Goal: Task Accomplishment & Management: Use online tool/utility

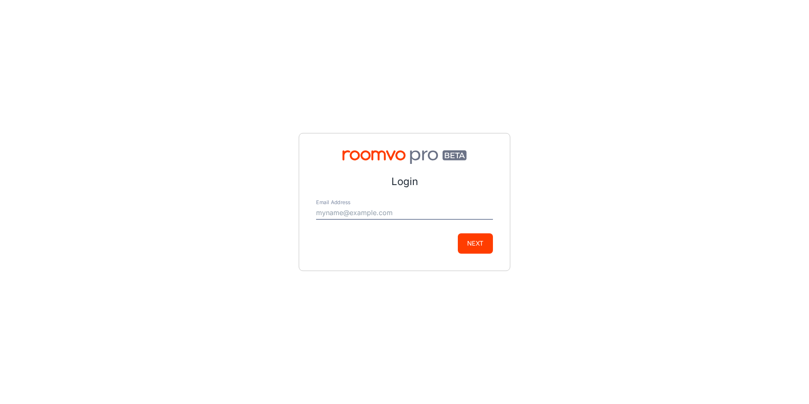
click at [364, 210] on input "Email Address" at bounding box center [404, 213] width 177 height 14
type input "[PERSON_NAME][EMAIL_ADDRESS][DOMAIN_NAME]"
click at [473, 243] on button "Next" at bounding box center [475, 243] width 35 height 20
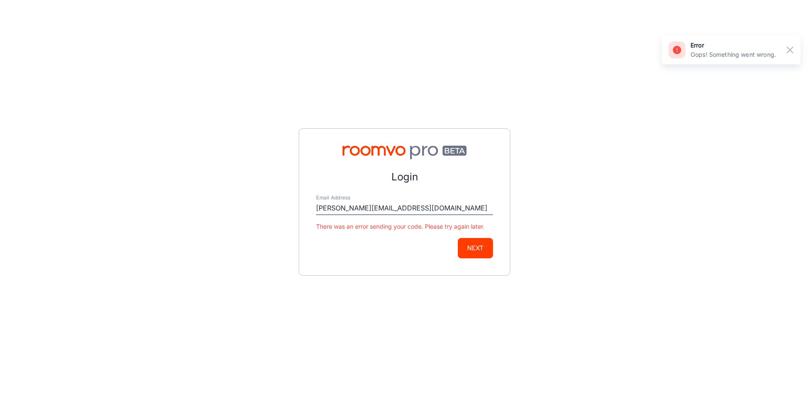
drag, startPoint x: 423, startPoint y: 214, endPoint x: 238, endPoint y: 213, distance: 185.3
click at [238, 213] on div "Login Email Address [PERSON_NAME][EMAIL_ADDRESS][DOMAIN_NAME] There was an erro…" at bounding box center [404, 202] width 809 height 404
type input "[PERSON_NAME][EMAIL_ADDRESS][DOMAIN_NAME]"
click at [472, 248] on button "Next" at bounding box center [475, 248] width 35 height 20
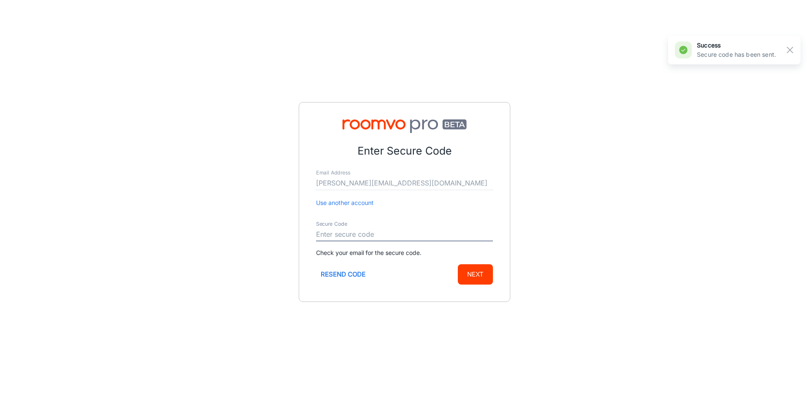
click at [351, 234] on input "Secure Code" at bounding box center [404, 235] width 177 height 14
click at [260, 234] on div "Enter Secure Code Email Address [PERSON_NAME][EMAIL_ADDRESS][DOMAIN_NAME] Use a…" at bounding box center [404, 202] width 809 height 404
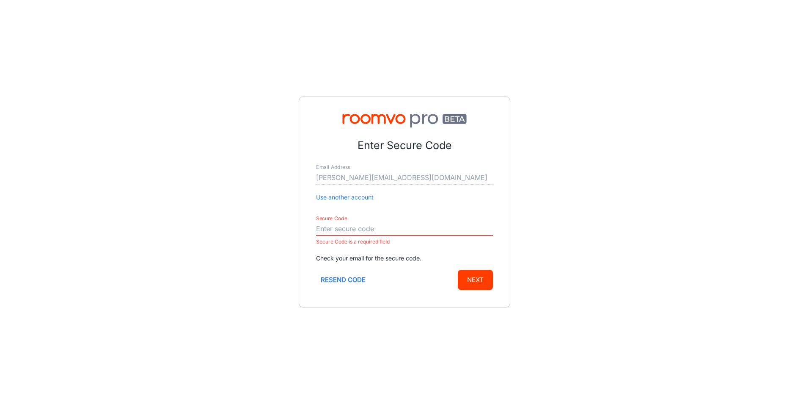
click at [343, 225] on input "Secure Code" at bounding box center [404, 229] width 177 height 14
paste input "507472"
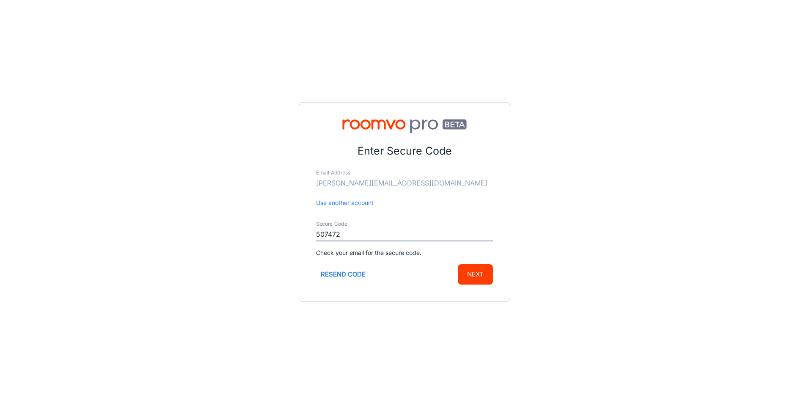
type input "507472"
click at [467, 265] on button "Next" at bounding box center [475, 274] width 35 height 20
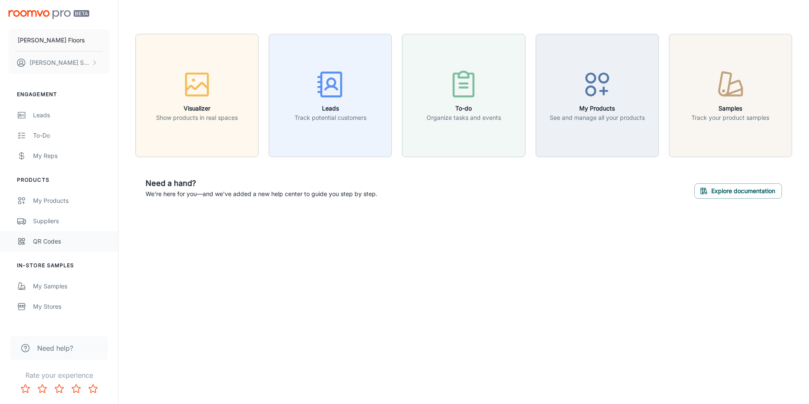
click at [49, 244] on div "QR Codes" at bounding box center [71, 240] width 77 height 9
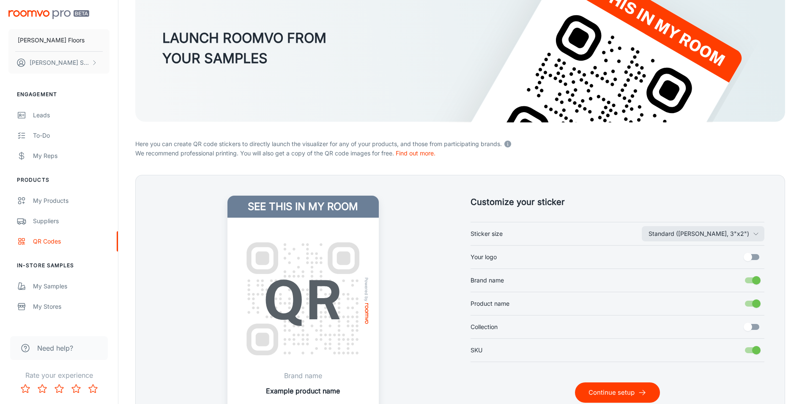
scroll to position [147, 0]
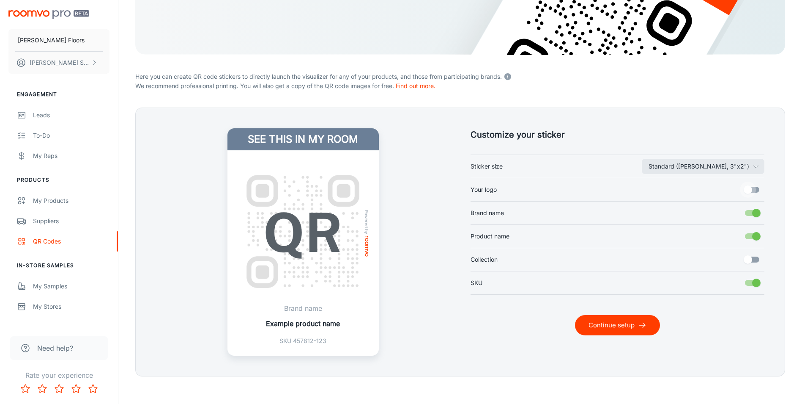
click at [744, 190] on input "Your logo" at bounding box center [748, 189] width 48 height 16
checkbox input "true"
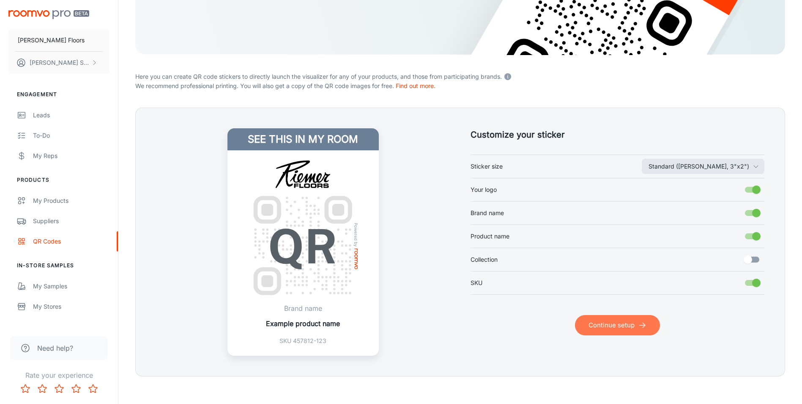
click at [645, 322] on icon "submit" at bounding box center [642, 325] width 8 height 8
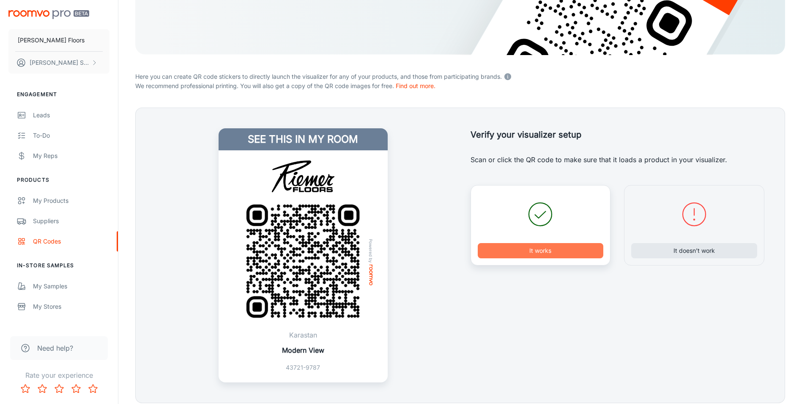
click at [508, 249] on button "It works" at bounding box center [541, 250] width 126 height 15
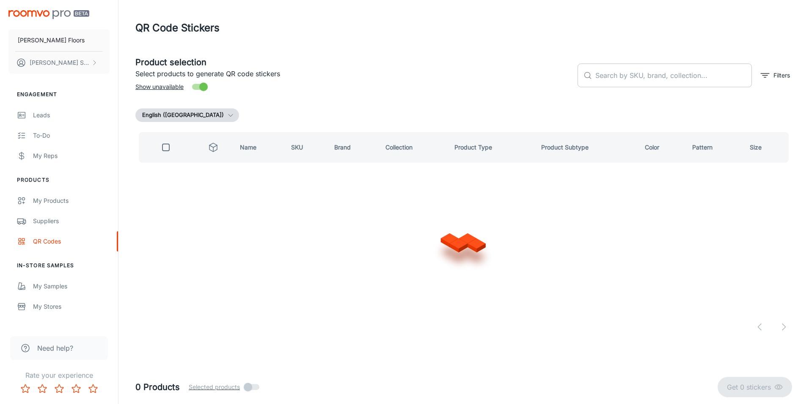
click at [592, 80] on div "​ ​" at bounding box center [664, 75] width 174 height 24
click at [604, 71] on input "text" at bounding box center [673, 75] width 157 height 24
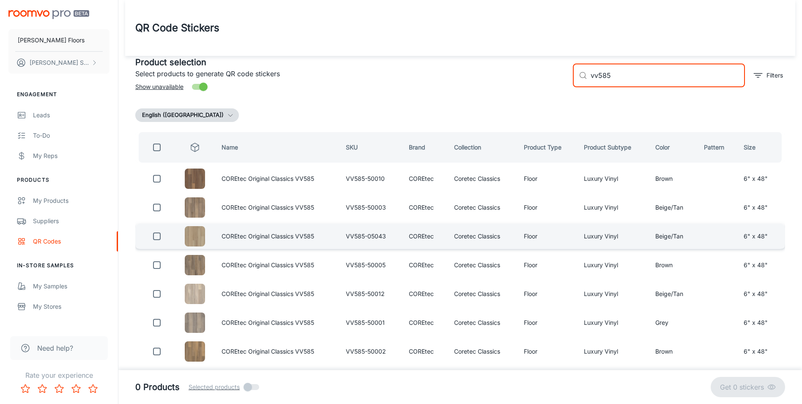
scroll to position [42, 0]
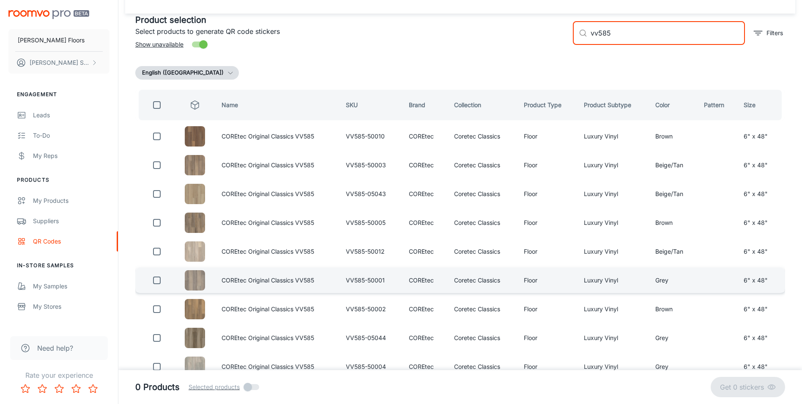
type input "vv585"
click at [155, 279] on input "checkbox" at bounding box center [156, 280] width 17 height 17
checkbox input "true"
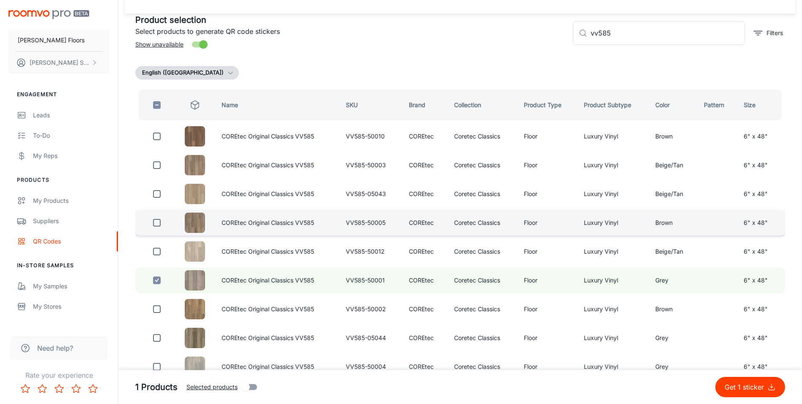
click at [159, 219] on input "checkbox" at bounding box center [156, 222] width 17 height 17
checkbox input "true"
drag, startPoint x: 634, startPoint y: 40, endPoint x: 570, endPoint y: 41, distance: 64.3
click at [570, 41] on div "​ vv585 ​ Filters" at bounding box center [675, 30] width 219 height 46
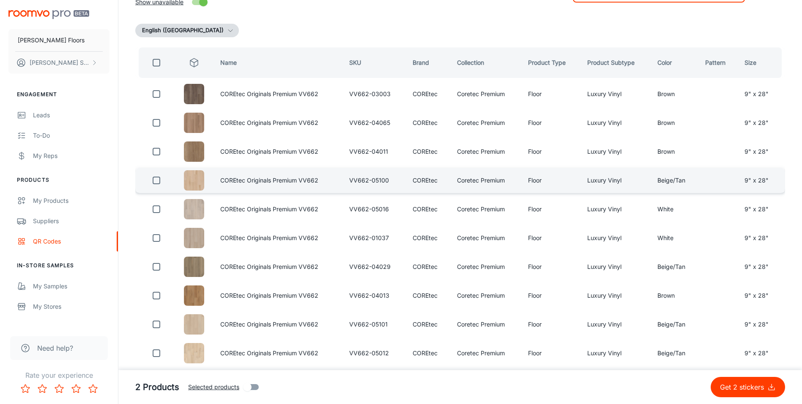
scroll to position [127, 0]
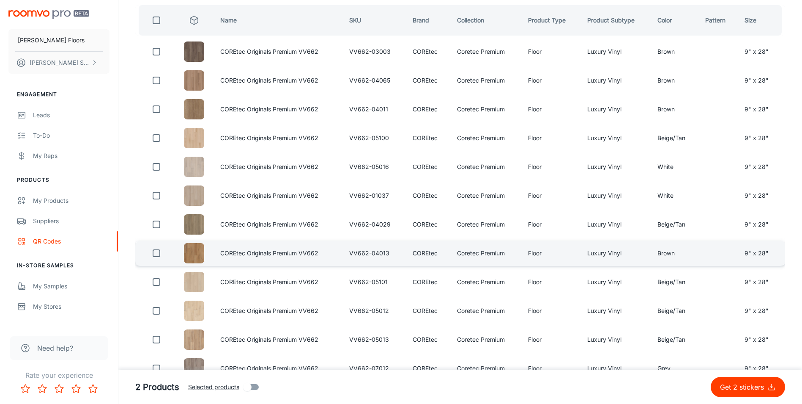
type input "vv662"
click at [382, 252] on td "VV662-04013" at bounding box center [374, 252] width 63 height 25
click at [159, 253] on input "checkbox" at bounding box center [156, 252] width 17 height 17
checkbox input "true"
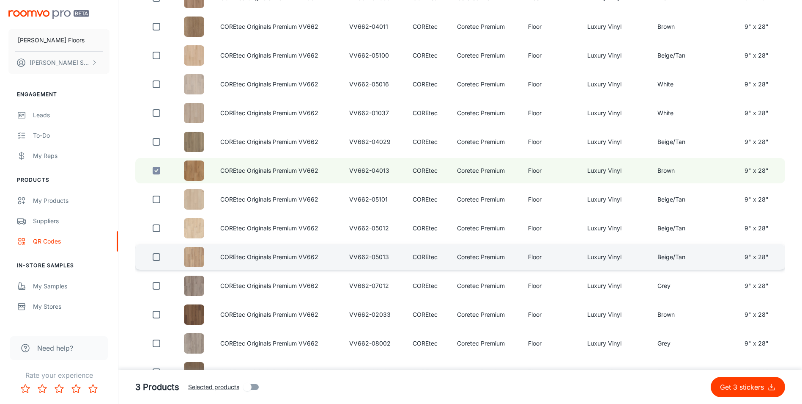
scroll to position [211, 0]
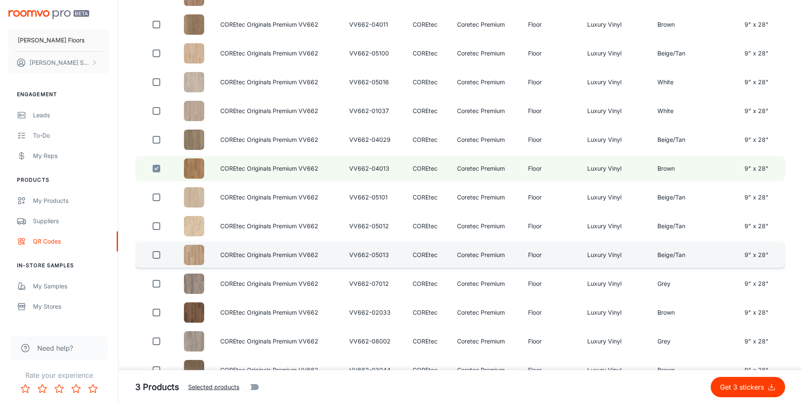
click at [156, 254] on input "checkbox" at bounding box center [156, 254] width 17 height 17
checkbox input "true"
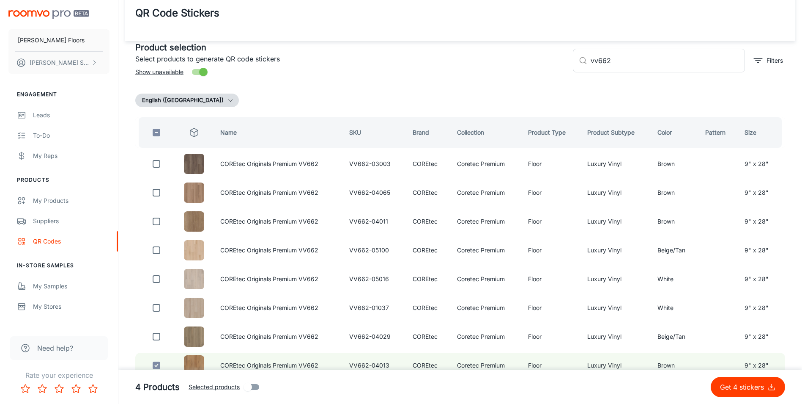
scroll to position [0, 0]
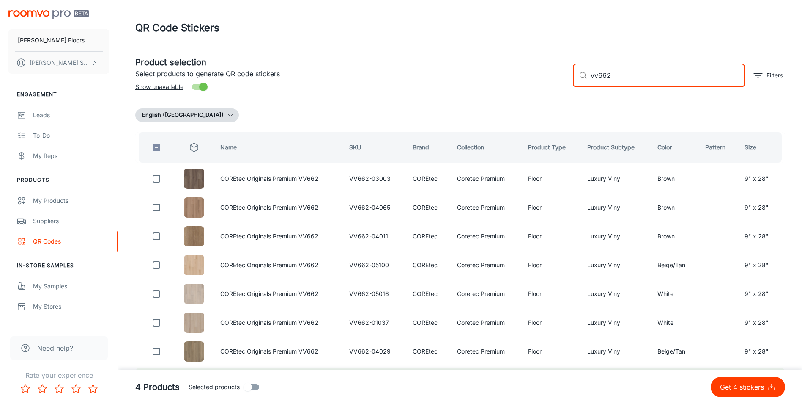
drag, startPoint x: 629, startPoint y: 83, endPoint x: 580, endPoint y: 83, distance: 48.2
click at [580, 83] on div "​ vv662 ​" at bounding box center [659, 75] width 172 height 24
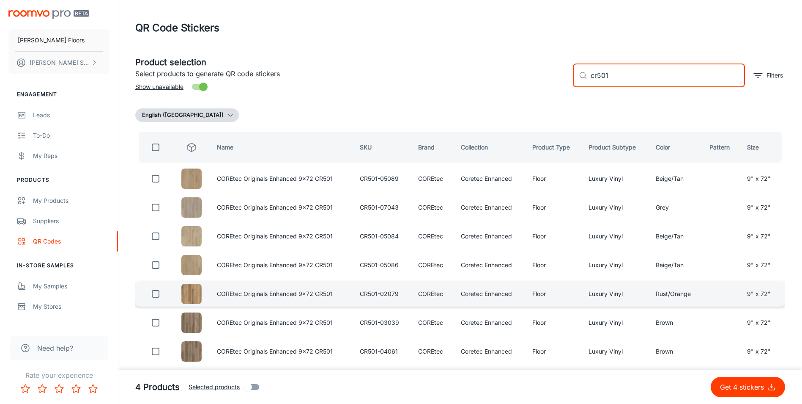
type input "cr501"
click at [160, 290] on input "checkbox" at bounding box center [155, 293] width 17 height 17
checkbox input "true"
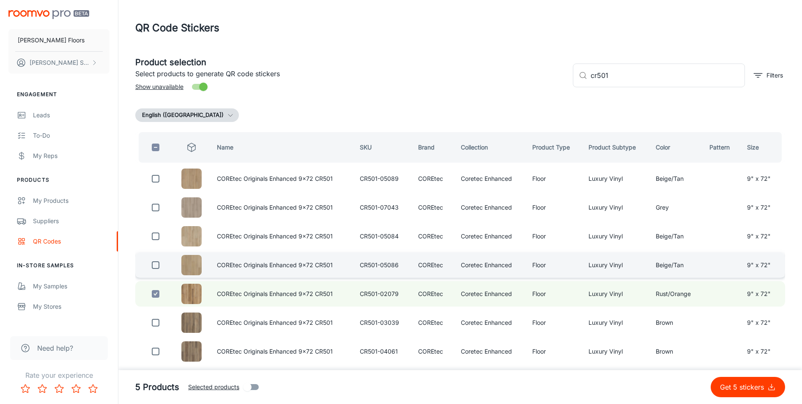
click at [157, 261] on input "checkbox" at bounding box center [155, 264] width 17 height 17
checkbox input "true"
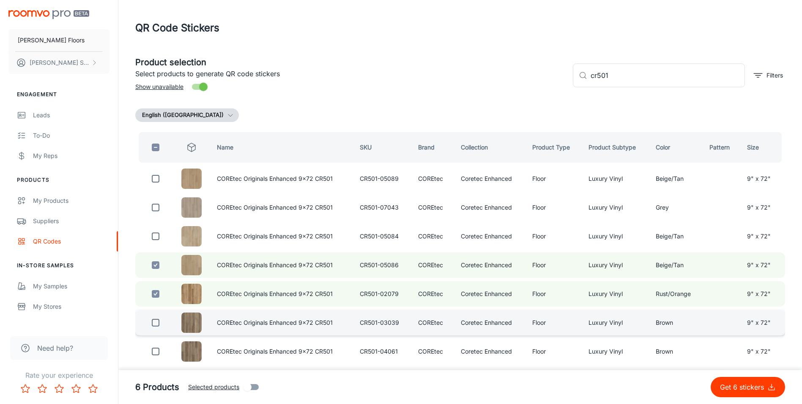
click at [155, 323] on input "checkbox" at bounding box center [155, 322] width 17 height 17
checkbox input "true"
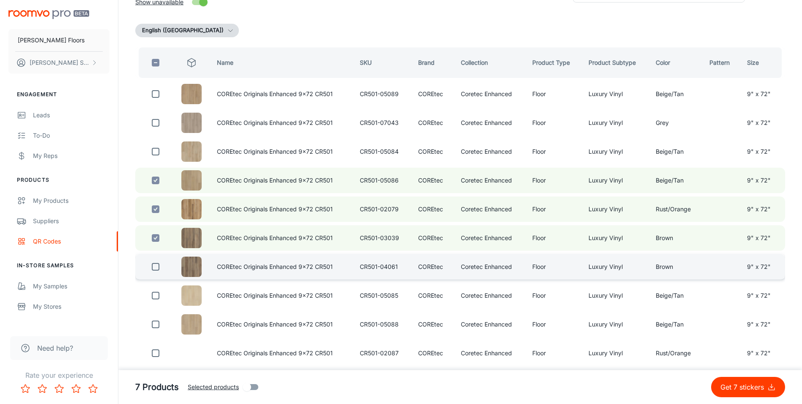
scroll to position [107, 0]
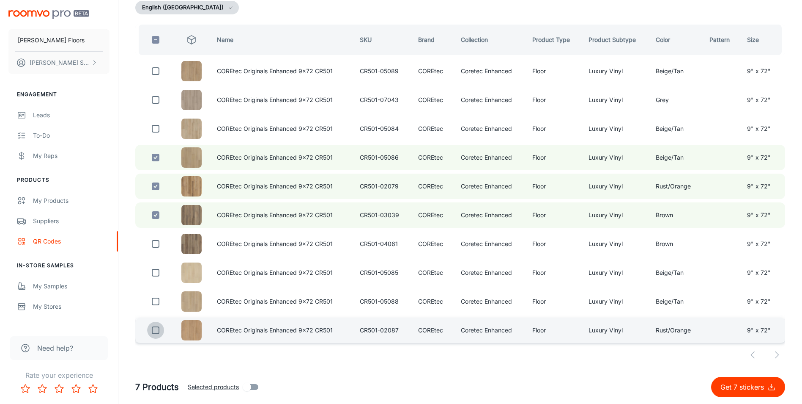
click at [153, 331] on input "checkbox" at bounding box center [155, 329] width 17 height 17
checkbox input "true"
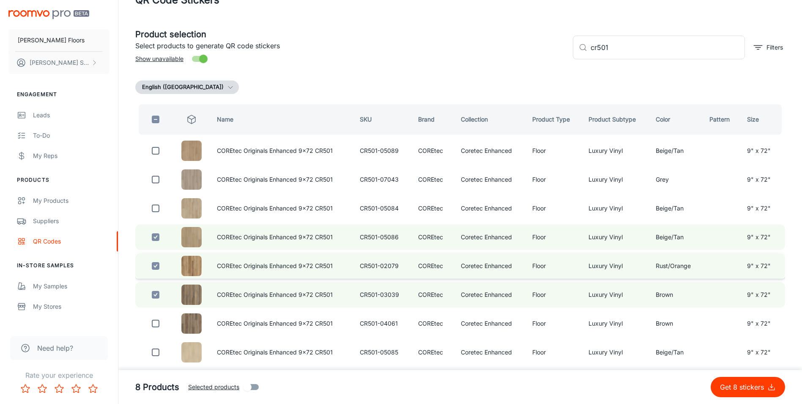
scroll to position [0, 0]
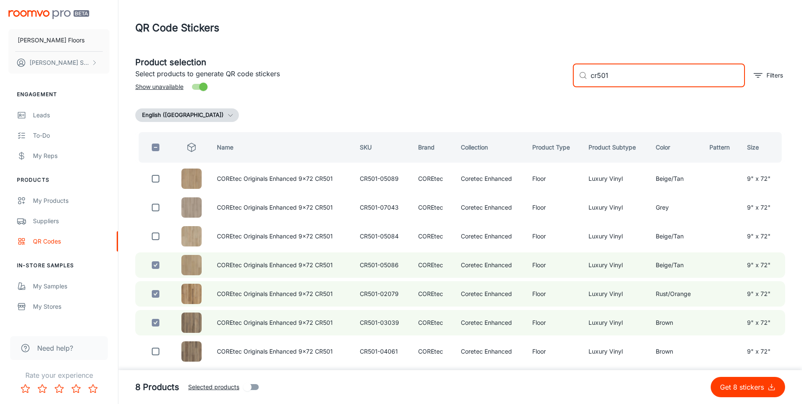
click at [633, 72] on input "cr501" at bounding box center [668, 75] width 154 height 24
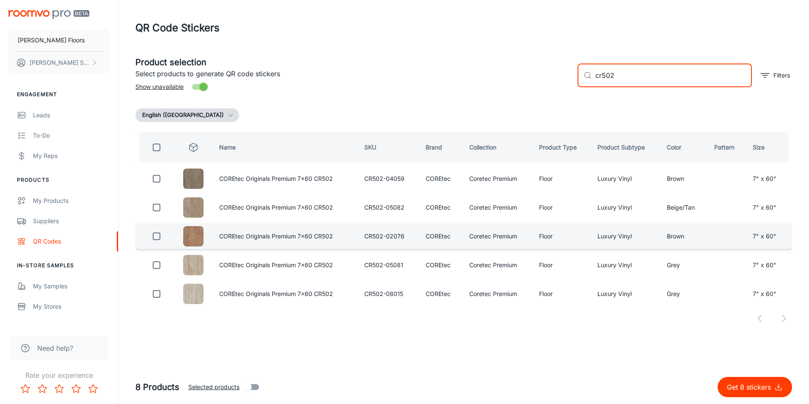
type input "cr502"
click at [156, 237] on input "checkbox" at bounding box center [156, 236] width 17 height 17
checkbox input "true"
drag, startPoint x: 621, startPoint y: 78, endPoint x: 589, endPoint y: 81, distance: 32.3
click at [589, 81] on div "​ cr502 ​" at bounding box center [664, 75] width 174 height 24
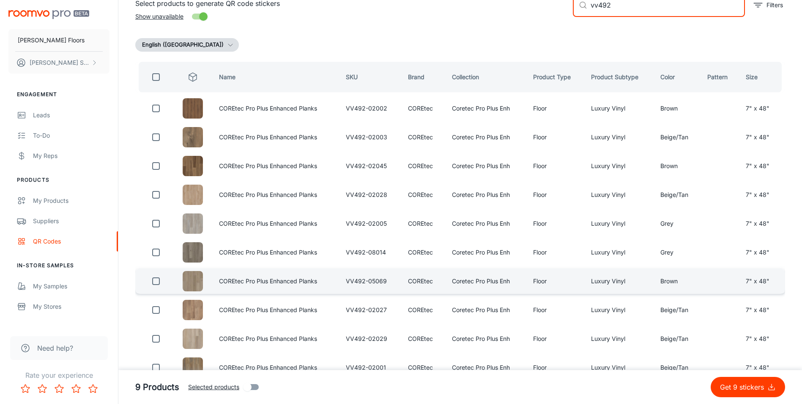
scroll to position [85, 0]
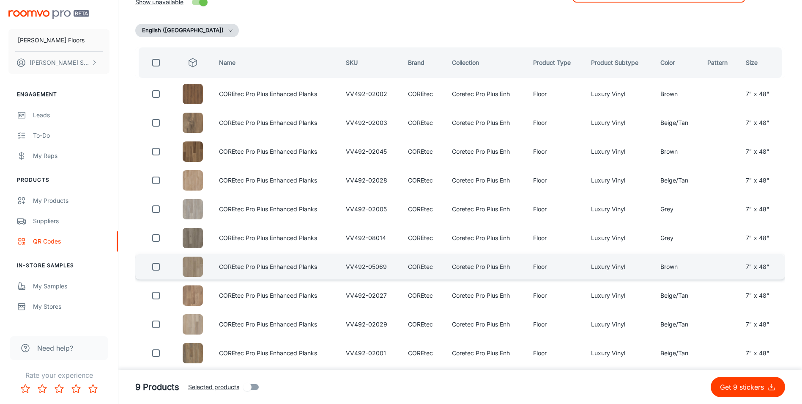
type input "vv492"
click at [157, 265] on input "checkbox" at bounding box center [156, 266] width 17 height 17
checkbox input "true"
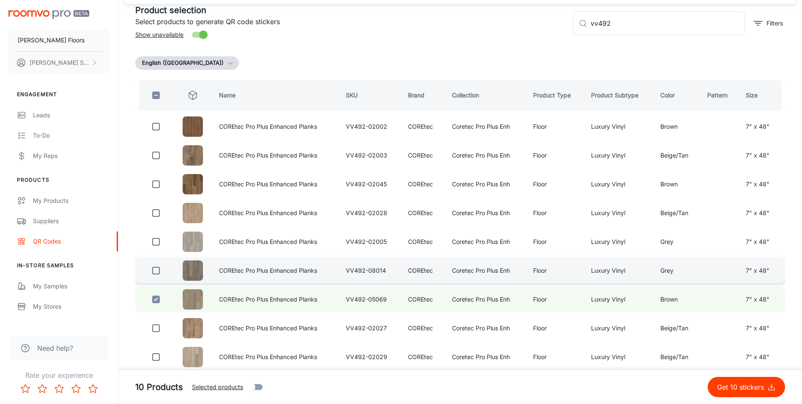
scroll to position [0, 0]
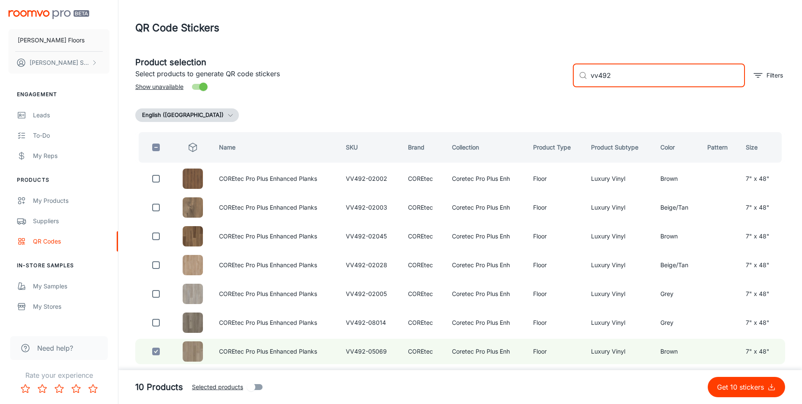
drag, startPoint x: 642, startPoint y: 67, endPoint x: 562, endPoint y: 80, distance: 80.5
click at [562, 80] on div "Product selection Select products to generate QR code stickers Show unavailable…" at bounding box center [457, 72] width 657 height 46
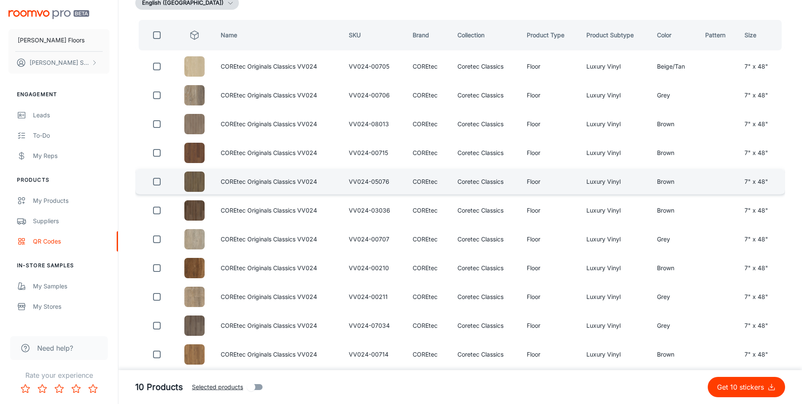
scroll to position [127, 0]
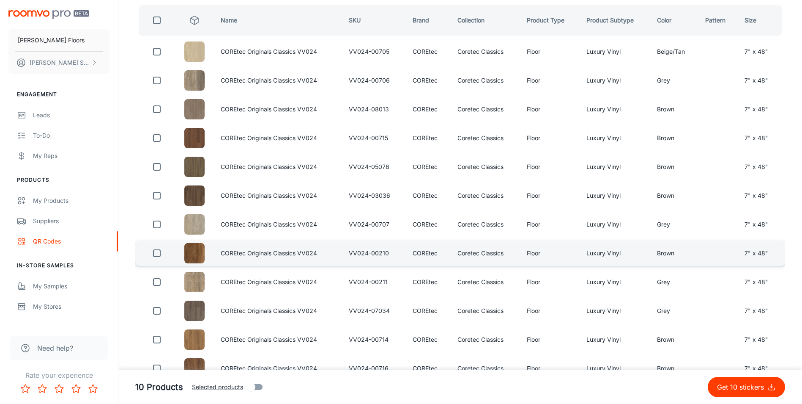
type input "vv024"
click at [155, 253] on input "checkbox" at bounding box center [156, 252] width 17 height 17
checkbox input "true"
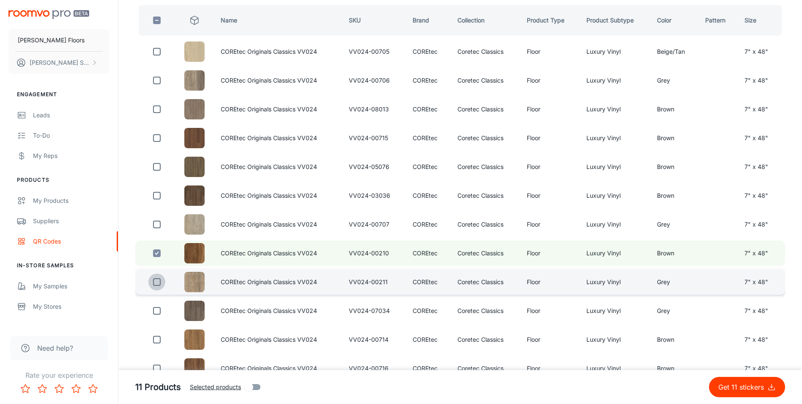
click at [157, 279] on input "checkbox" at bounding box center [156, 281] width 17 height 17
checkbox input "true"
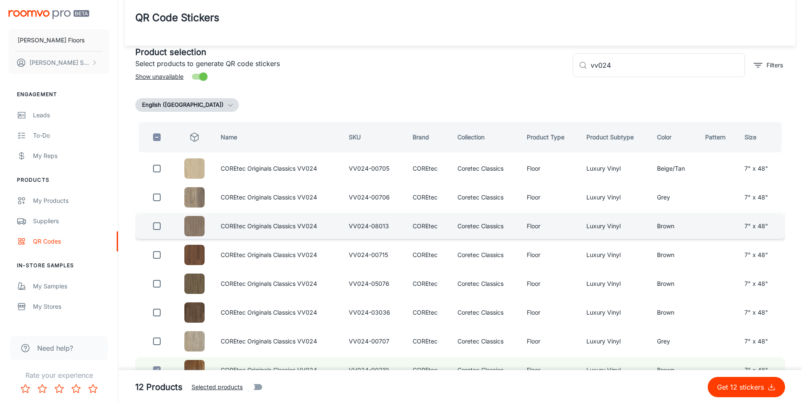
scroll to position [0, 0]
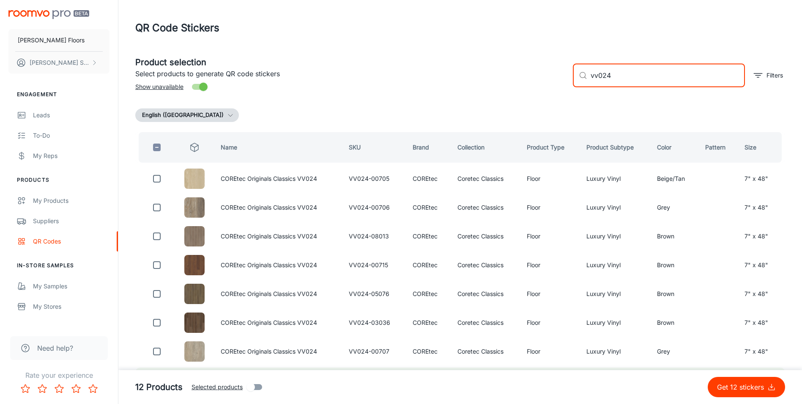
drag, startPoint x: 628, startPoint y: 82, endPoint x: 588, endPoint y: 88, distance: 40.3
click at [588, 88] on div "​ vv024 ​ Filters" at bounding box center [675, 72] width 219 height 46
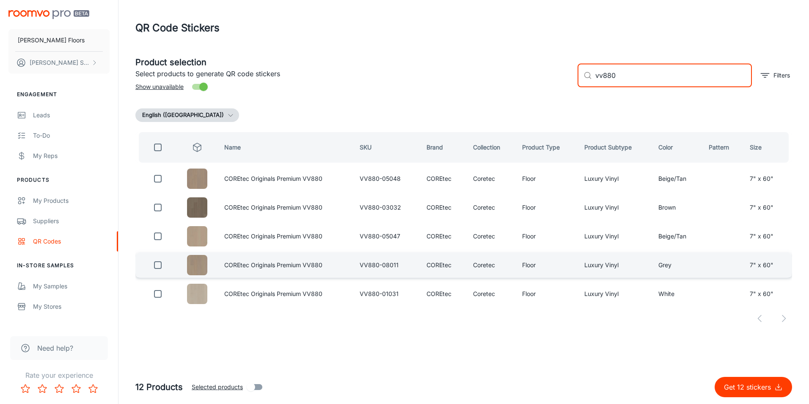
type input "vv880"
click at [151, 266] on input "checkbox" at bounding box center [157, 264] width 17 height 17
checkbox input "true"
drag, startPoint x: 681, startPoint y: 83, endPoint x: 592, endPoint y: 82, distance: 88.4
click at [592, 82] on div "​ vv880 ​" at bounding box center [664, 75] width 174 height 24
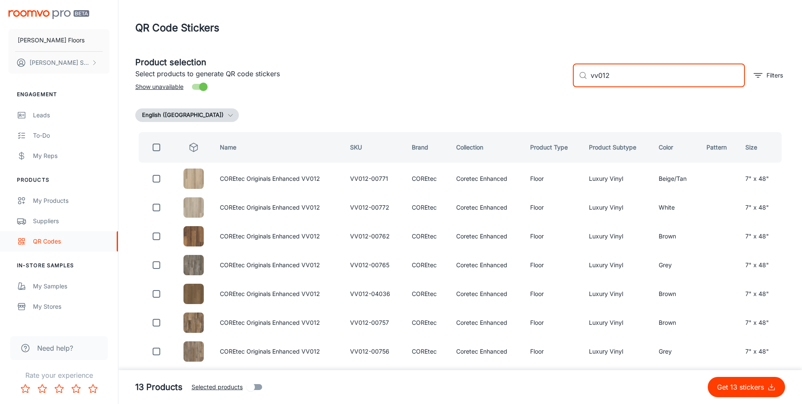
type input "vv012"
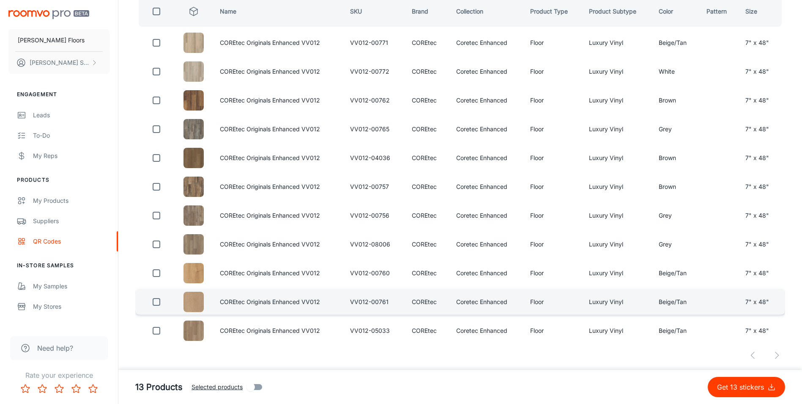
scroll to position [136, 0]
click at [148, 304] on input "checkbox" at bounding box center [156, 301] width 17 height 17
checkbox input "true"
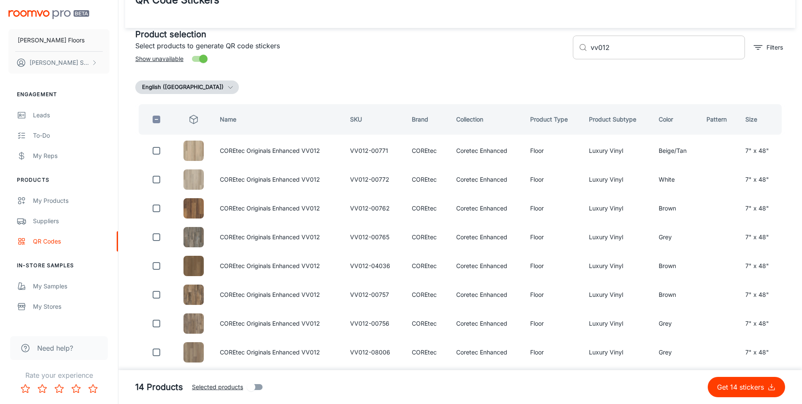
scroll to position [0, 0]
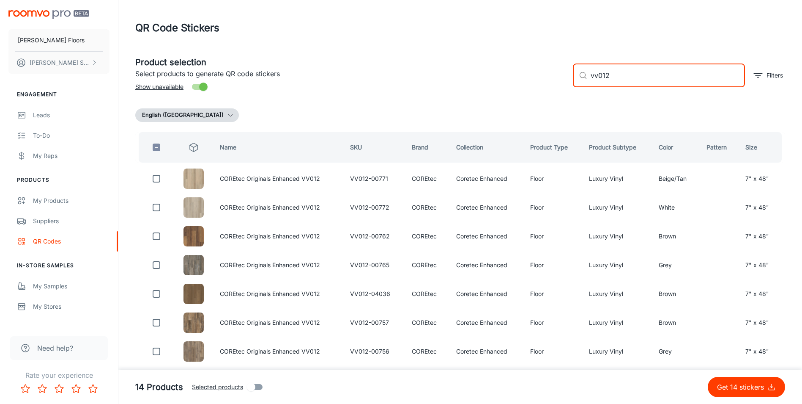
drag, startPoint x: 619, startPoint y: 79, endPoint x: 573, endPoint y: 82, distance: 45.8
click at [573, 82] on div "​ vv012 ​" at bounding box center [659, 75] width 172 height 24
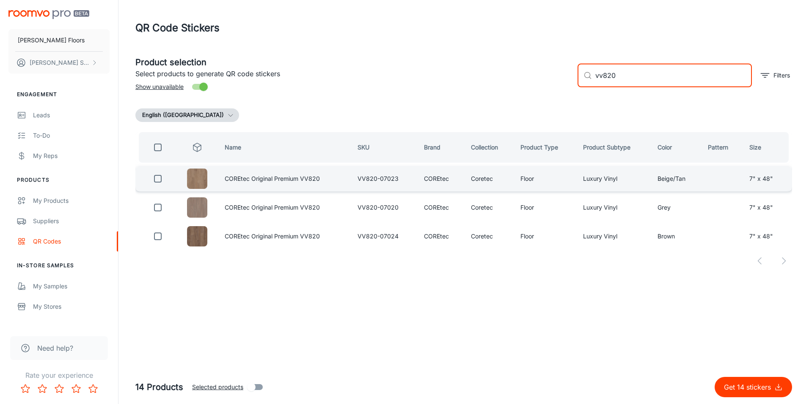
type input "vv820"
click at [157, 179] on input "checkbox" at bounding box center [157, 178] width 17 height 17
checkbox input "true"
drag, startPoint x: 629, startPoint y: 78, endPoint x: 576, endPoint y: 88, distance: 54.5
click at [576, 88] on div "​ vv820 ​ Filters" at bounding box center [681, 72] width 221 height 46
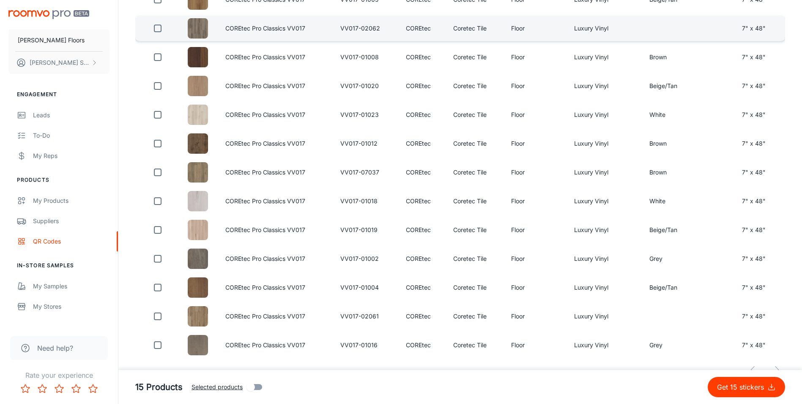
scroll to position [194, 0]
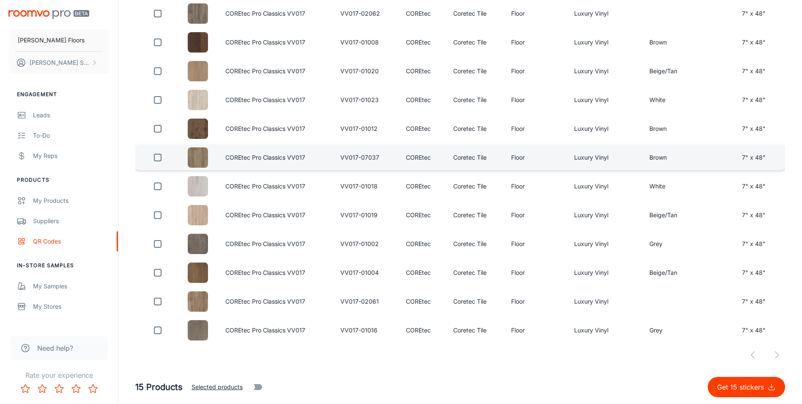
type input "vv017"
click at [161, 154] on input "checkbox" at bounding box center [157, 157] width 17 height 17
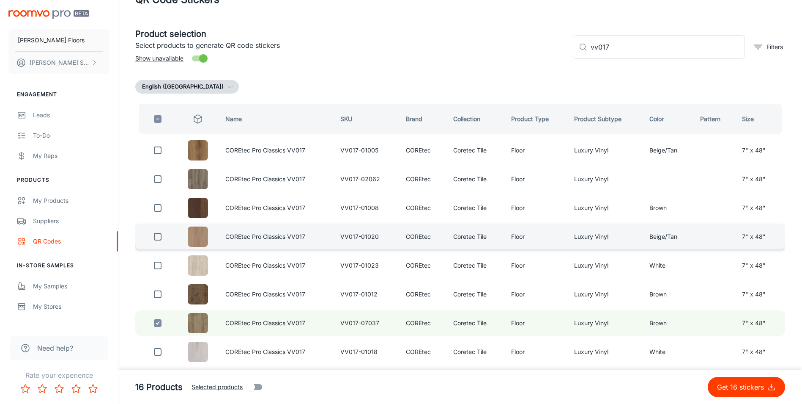
scroll to position [0, 0]
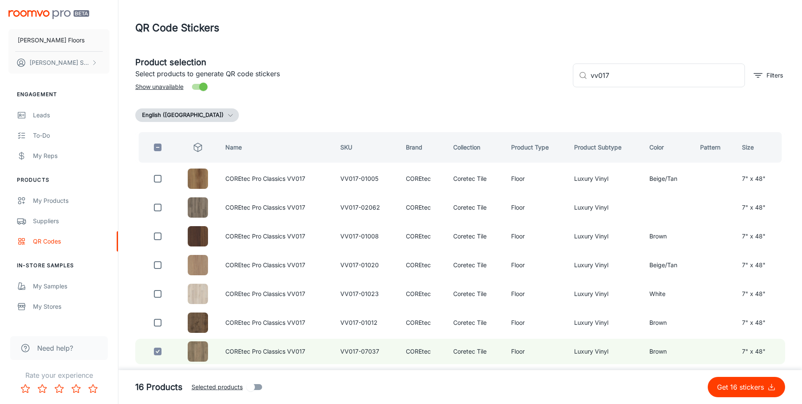
click at [741, 378] on button "Get 16 stickers" at bounding box center [746, 386] width 77 height 20
checkbox input "false"
